Goal: Transaction & Acquisition: Purchase product/service

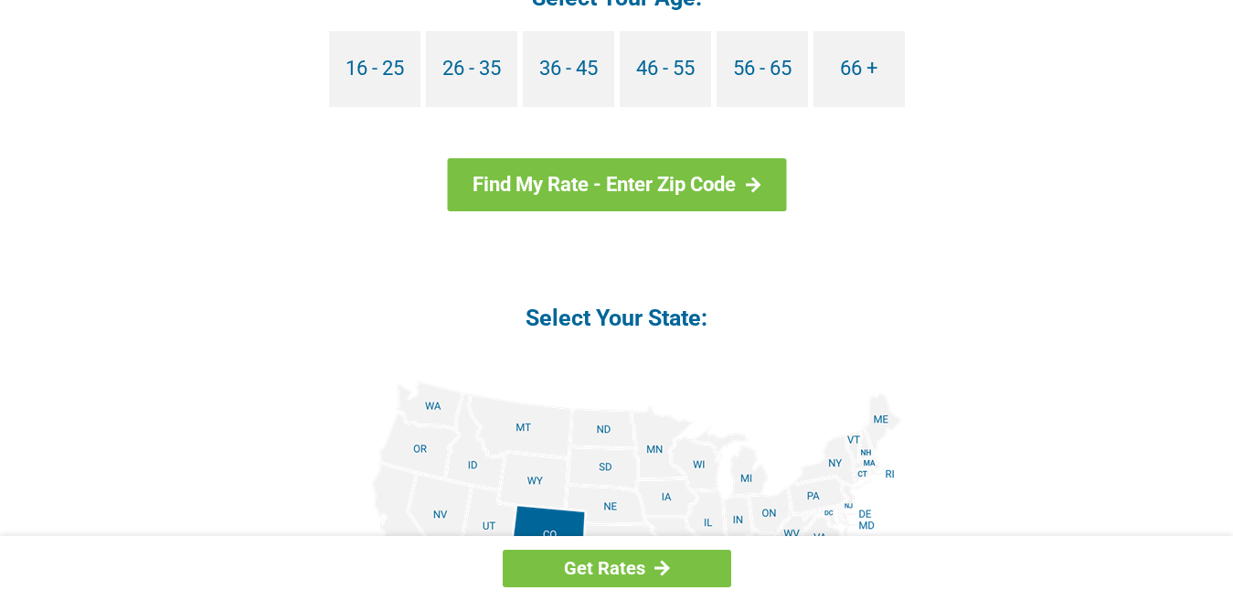
scroll to position [1915, 0]
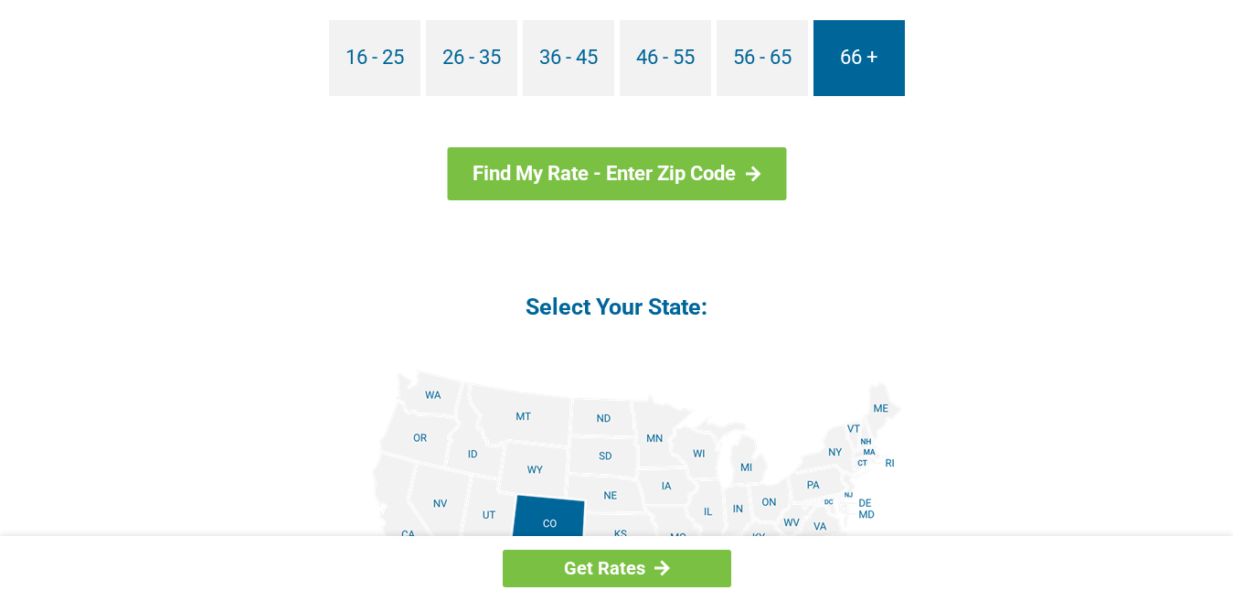
click at [854, 56] on link "66 +" at bounding box center [859, 58] width 91 height 76
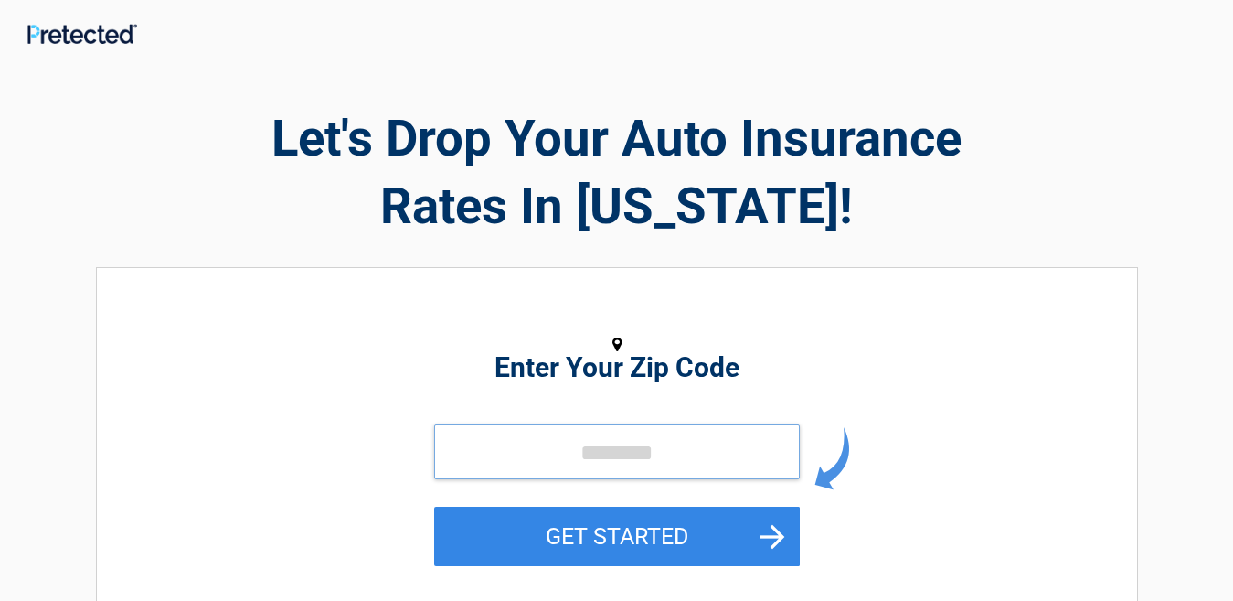
click at [510, 442] on input "tel" at bounding box center [617, 451] width 366 height 55
click at [509, 443] on input "tel" at bounding box center [617, 451] width 366 height 55
click at [635, 444] on input "tel" at bounding box center [617, 451] width 366 height 55
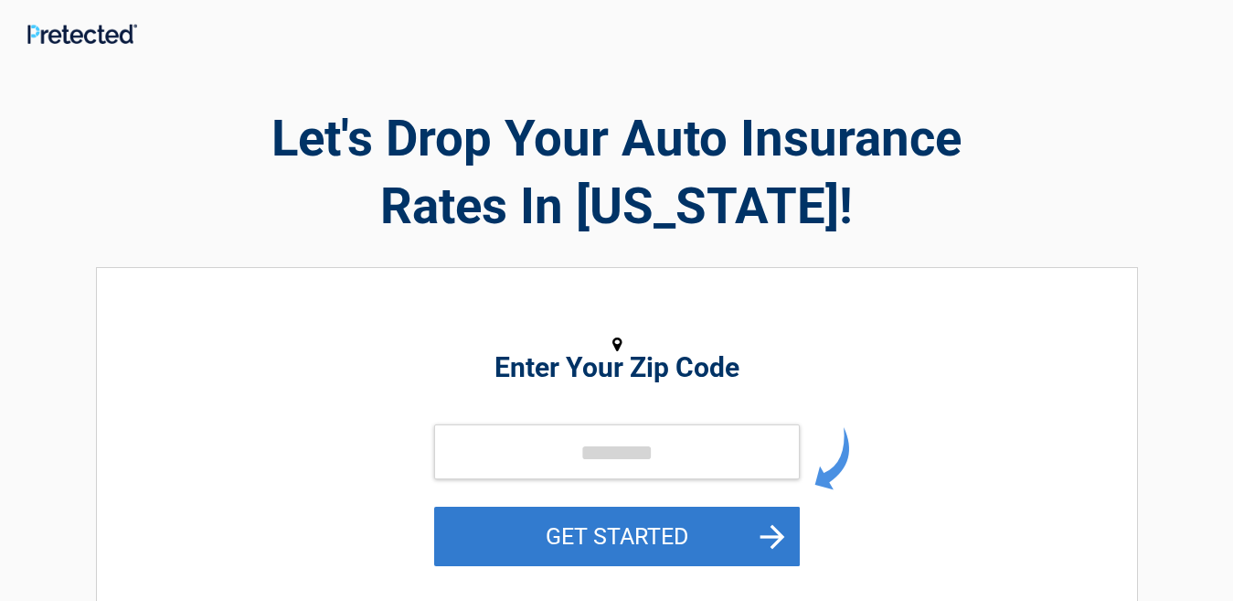
click at [777, 529] on button "GET STARTED" at bounding box center [617, 536] width 366 height 59
